Goal: Browse casually

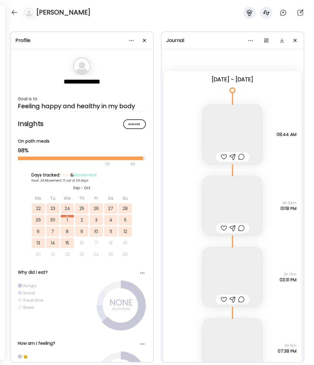
scroll to position [10387, 0]
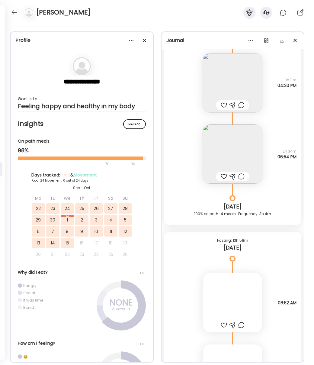
click at [8, 14] on div "[PERSON_NAME]" at bounding box center [157, 11] width 314 height 22
click at [13, 14] on div at bounding box center [15, 13] width 10 height 10
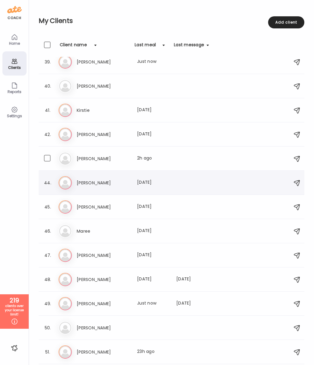
scroll to position [893, 0]
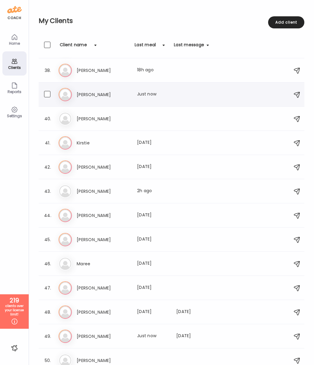
click at [86, 98] on div "[PERSON_NAME] Last meal: Just now" at bounding box center [173, 94] width 228 height 13
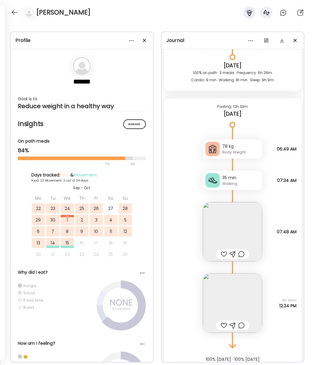
scroll to position [7652, 0]
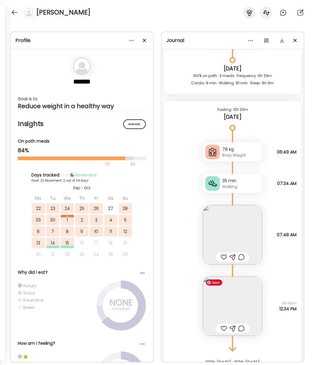
click at [235, 307] on img at bounding box center [232, 306] width 59 height 59
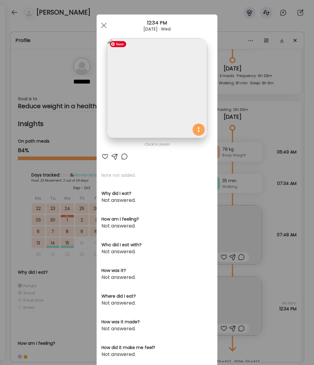
click at [152, 83] on img at bounding box center [157, 88] width 100 height 100
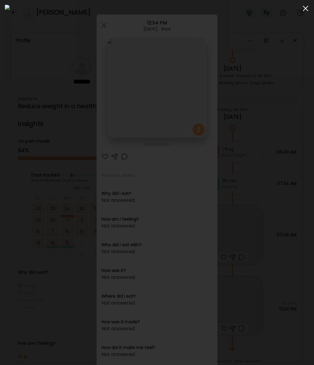
click at [307, 9] on div at bounding box center [306, 8] width 12 height 12
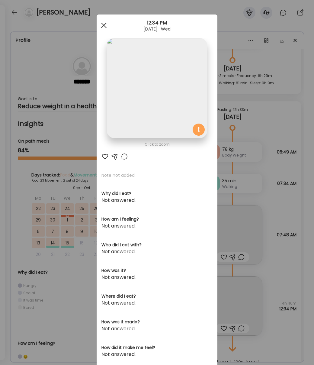
click at [103, 22] on div at bounding box center [104, 25] width 12 height 12
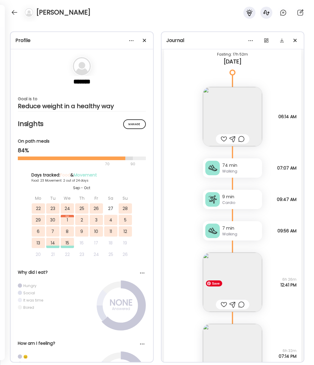
scroll to position [7282, 0]
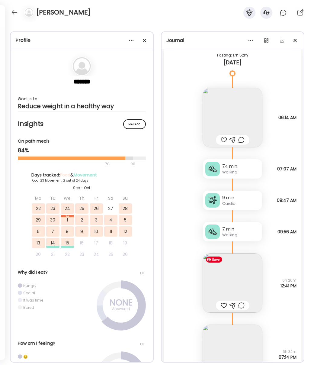
click at [233, 282] on img at bounding box center [232, 283] width 59 height 59
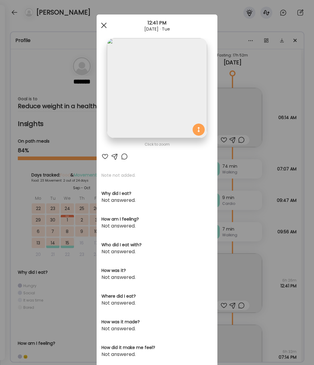
click at [104, 26] on div at bounding box center [104, 25] width 12 height 12
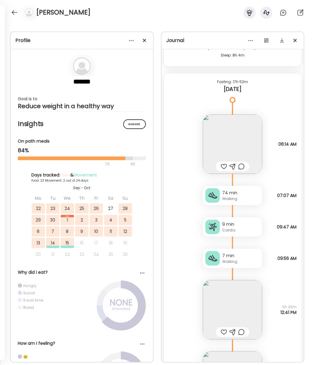
scroll to position [7254, 0]
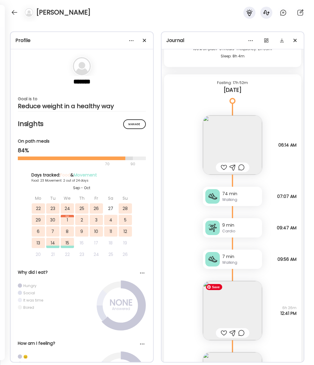
click at [231, 301] on img at bounding box center [232, 310] width 59 height 59
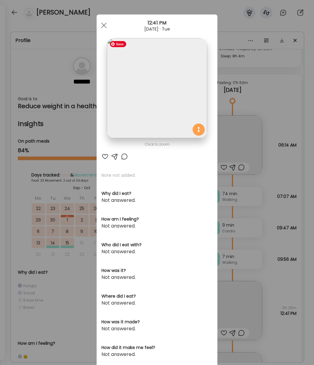
click at [183, 105] on img at bounding box center [157, 88] width 100 height 100
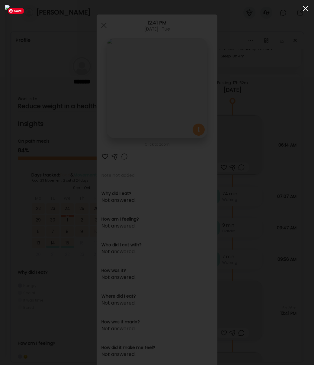
click at [305, 9] on span at bounding box center [305, 8] width 5 height 5
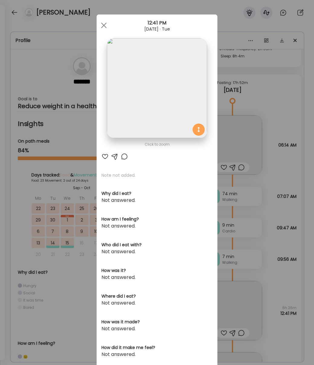
click at [100, 24] on div at bounding box center [104, 25] width 12 height 12
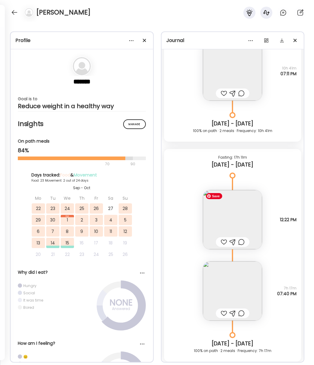
scroll to position [6028, 0]
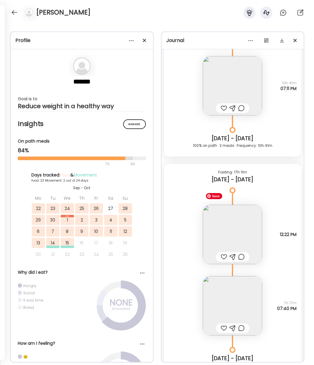
click at [232, 228] on img at bounding box center [232, 234] width 59 height 59
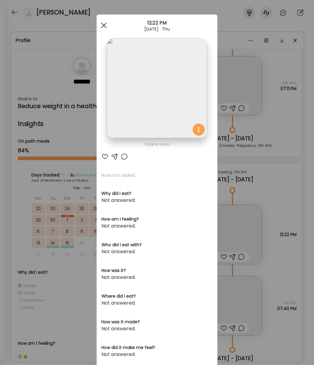
click at [107, 25] on div at bounding box center [104, 25] width 12 height 12
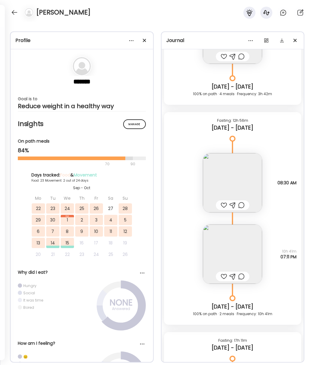
scroll to position [5859, 0]
click at [230, 246] on img at bounding box center [232, 254] width 59 height 59
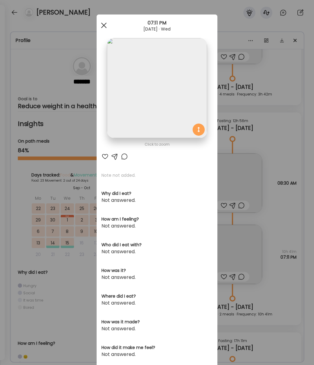
click at [105, 24] on span at bounding box center [103, 25] width 5 height 5
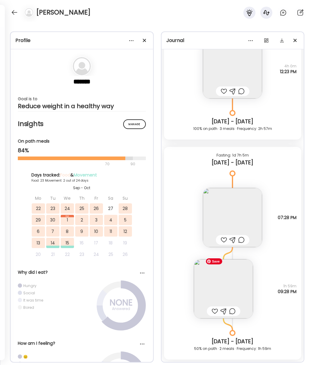
scroll to position [4913, 0]
click at [234, 216] on img at bounding box center [232, 216] width 59 height 59
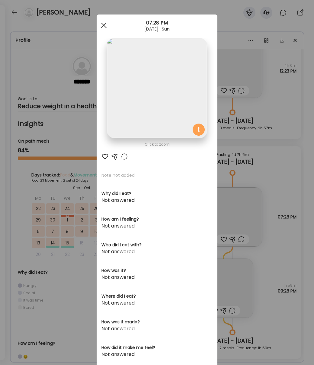
click at [104, 24] on span at bounding box center [103, 25] width 5 height 5
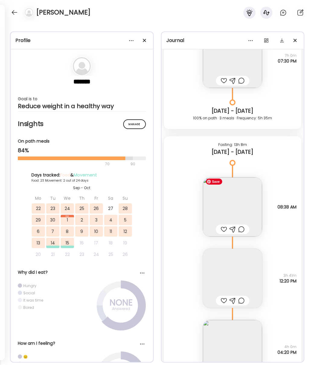
scroll to position [2482, 0]
